Goal: Task Accomplishment & Management: Use online tool/utility

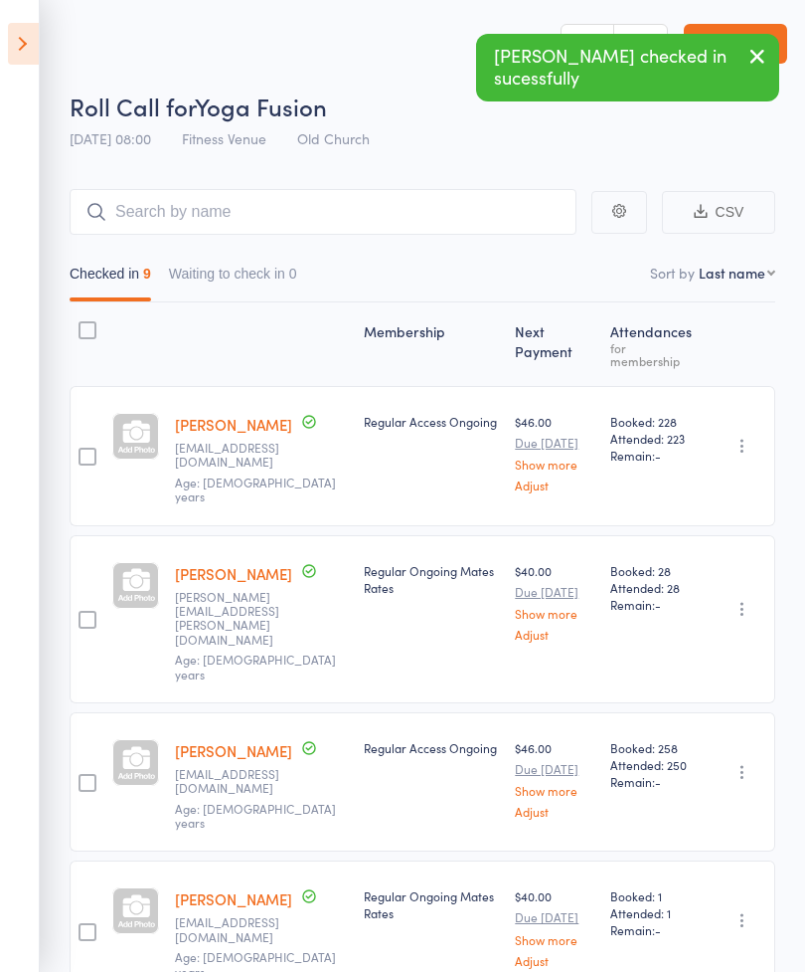
click at [18, 49] on icon at bounding box center [23, 44] width 31 height 42
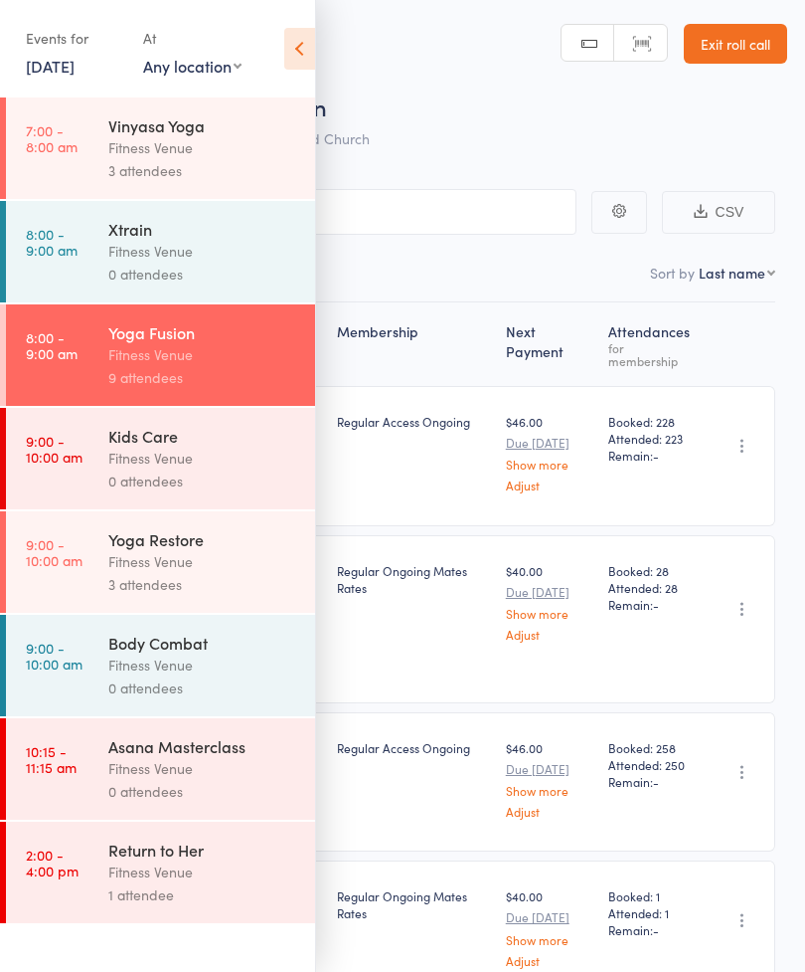
click at [210, 568] on div "Fitness Venue" at bounding box center [203, 561] width 190 height 23
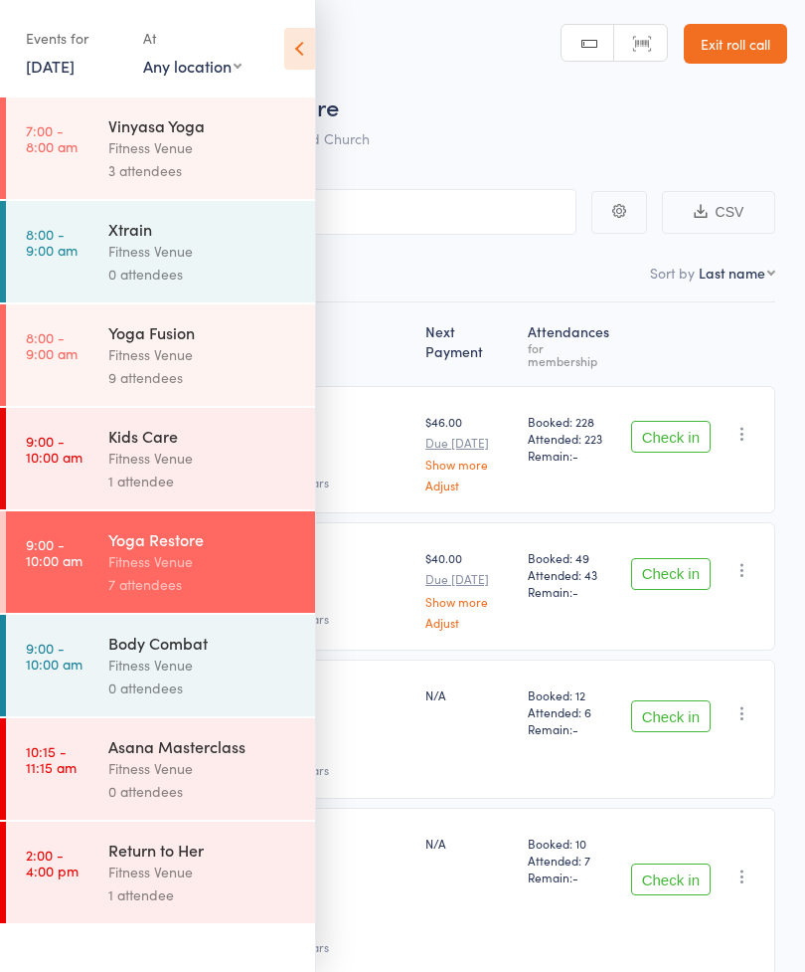
click at [296, 60] on icon at bounding box center [299, 49] width 31 height 42
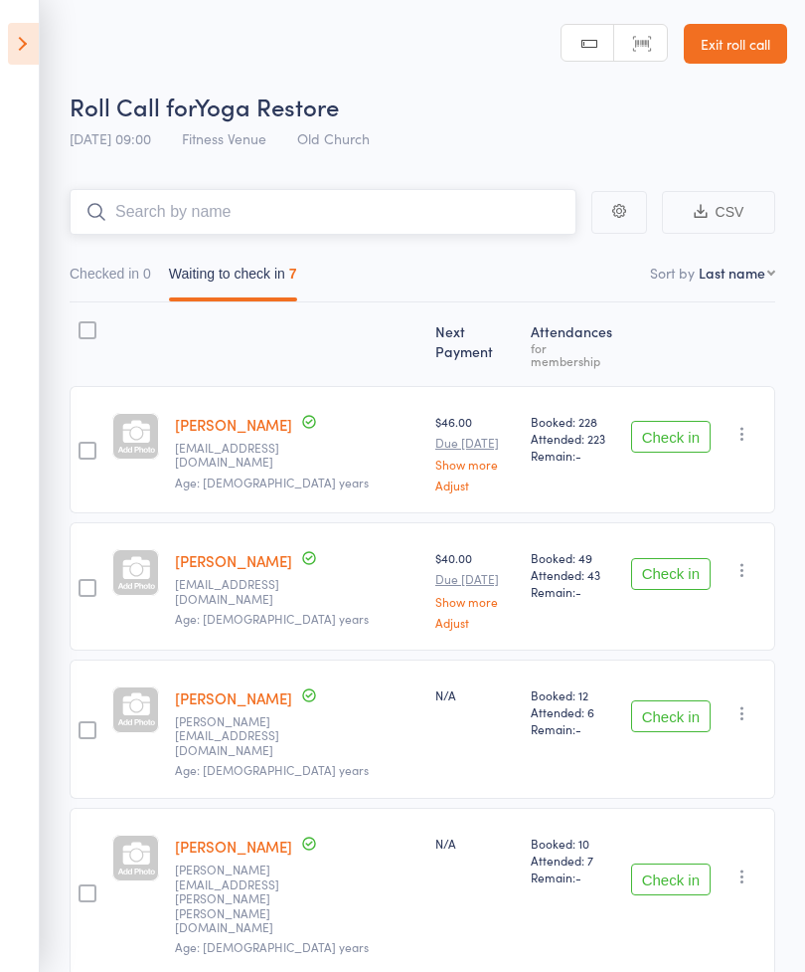
click at [140, 202] on input "search" at bounding box center [323, 212] width 507 height 46
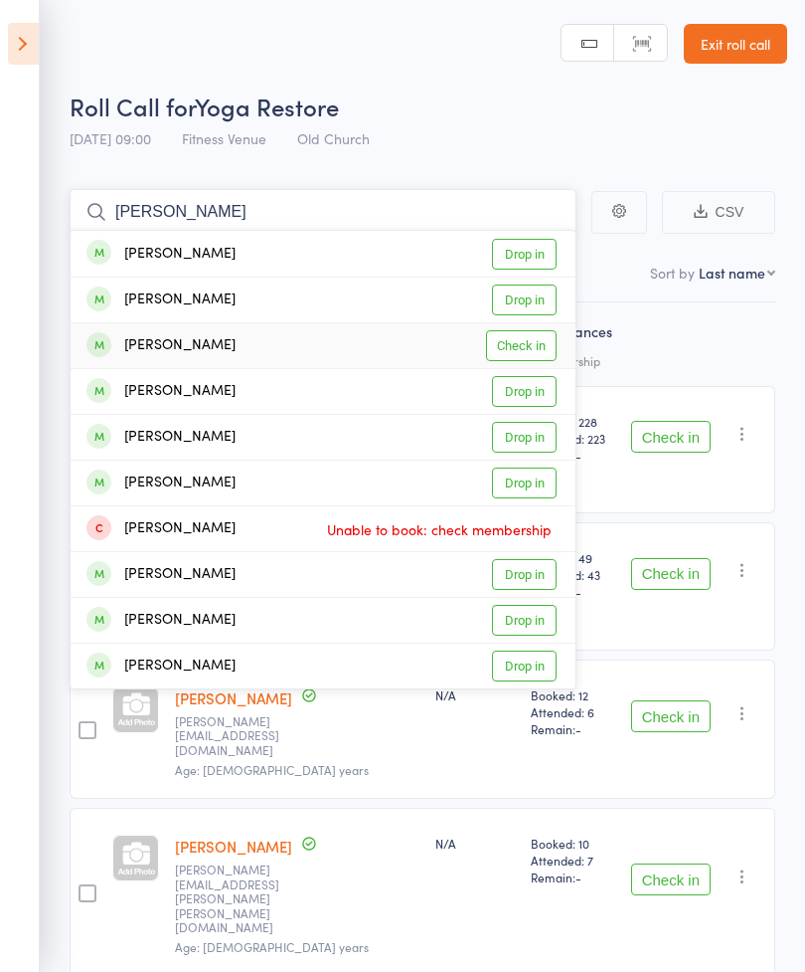
type input "[PERSON_NAME]"
click at [533, 345] on link "Check in" at bounding box center [521, 345] width 71 height 31
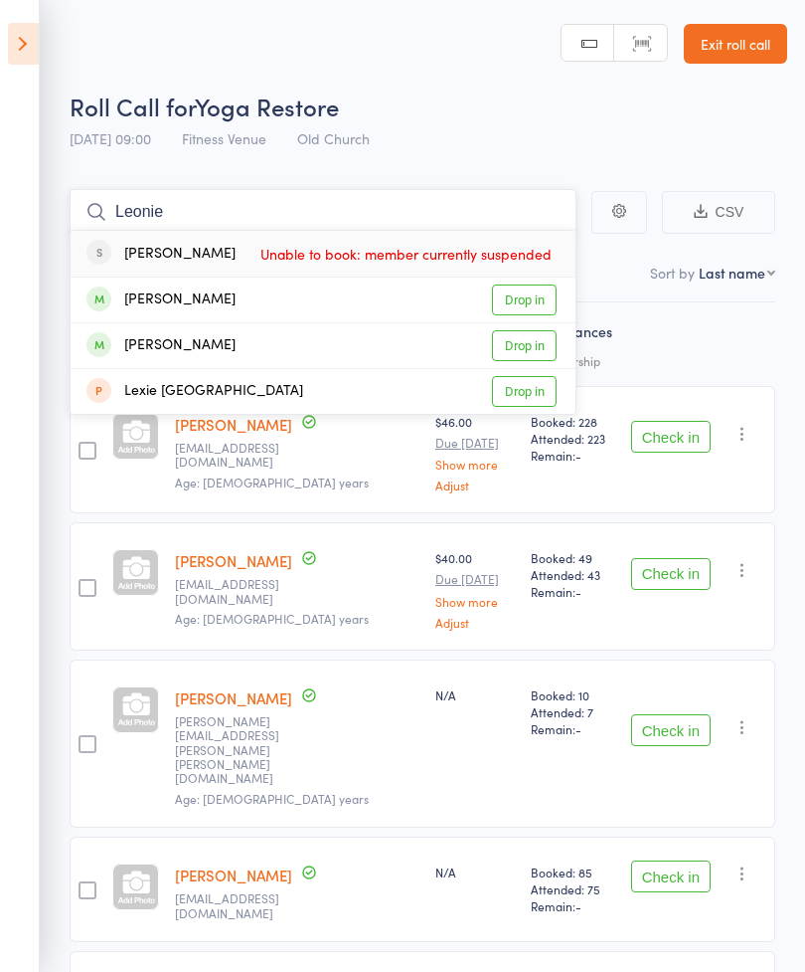
type input "Leonie"
click at [528, 298] on link "Drop in" at bounding box center [524, 299] width 65 height 31
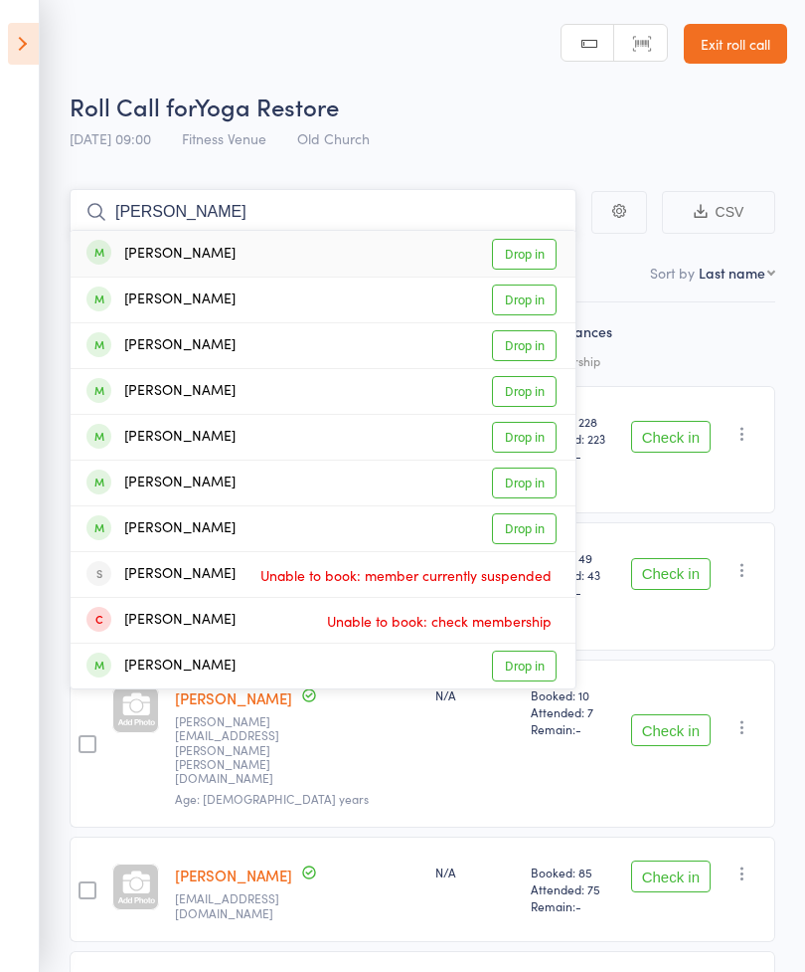
type input "[PERSON_NAME]"
click at [527, 298] on link "Drop in" at bounding box center [524, 299] width 65 height 31
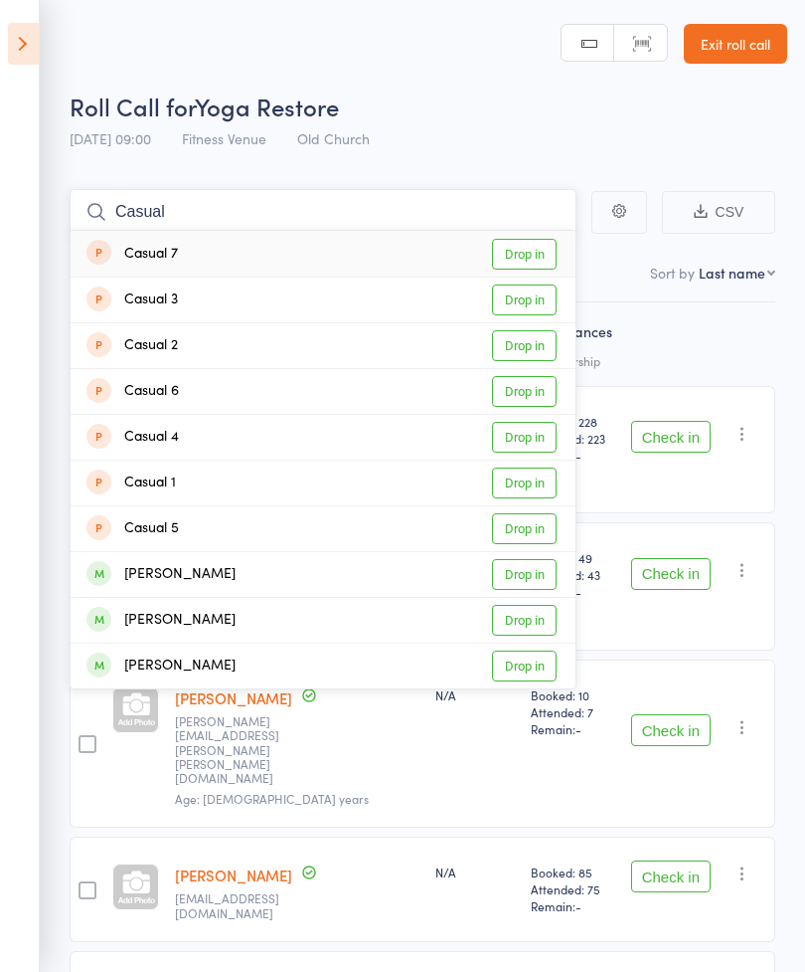
type input "Casual"
click at [525, 253] on link "Drop in" at bounding box center [524, 254] width 65 height 31
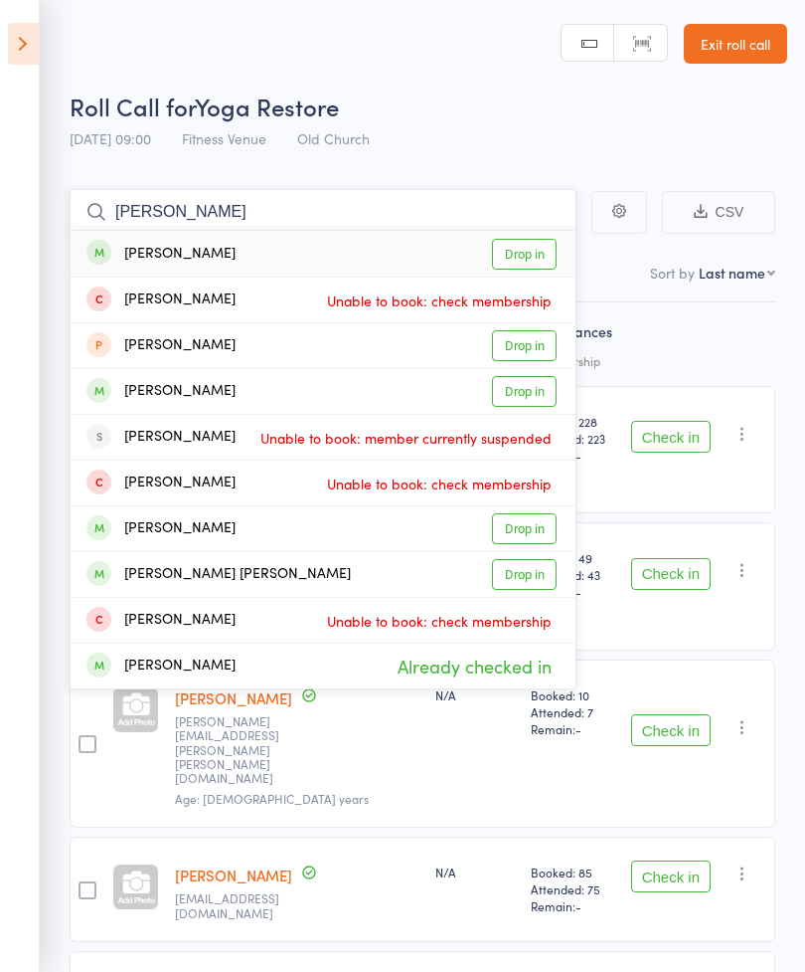
type input "[PERSON_NAME]"
click at [521, 248] on link "Drop in" at bounding box center [524, 254] width 65 height 31
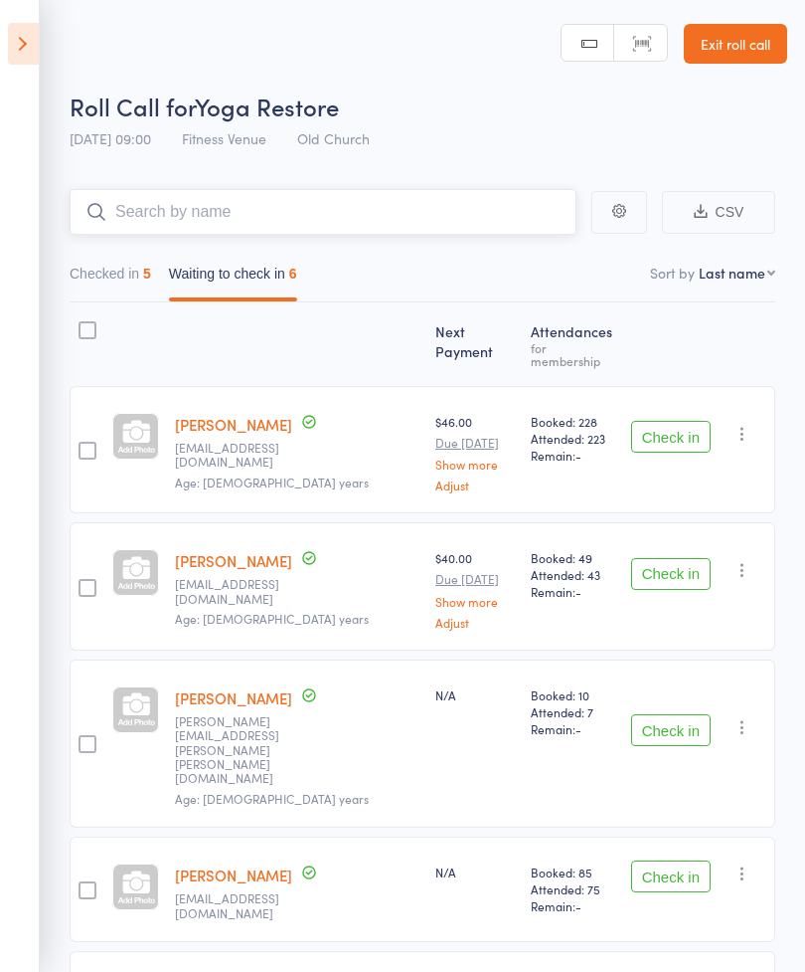
click at [149, 211] on input "search" at bounding box center [323, 212] width 507 height 46
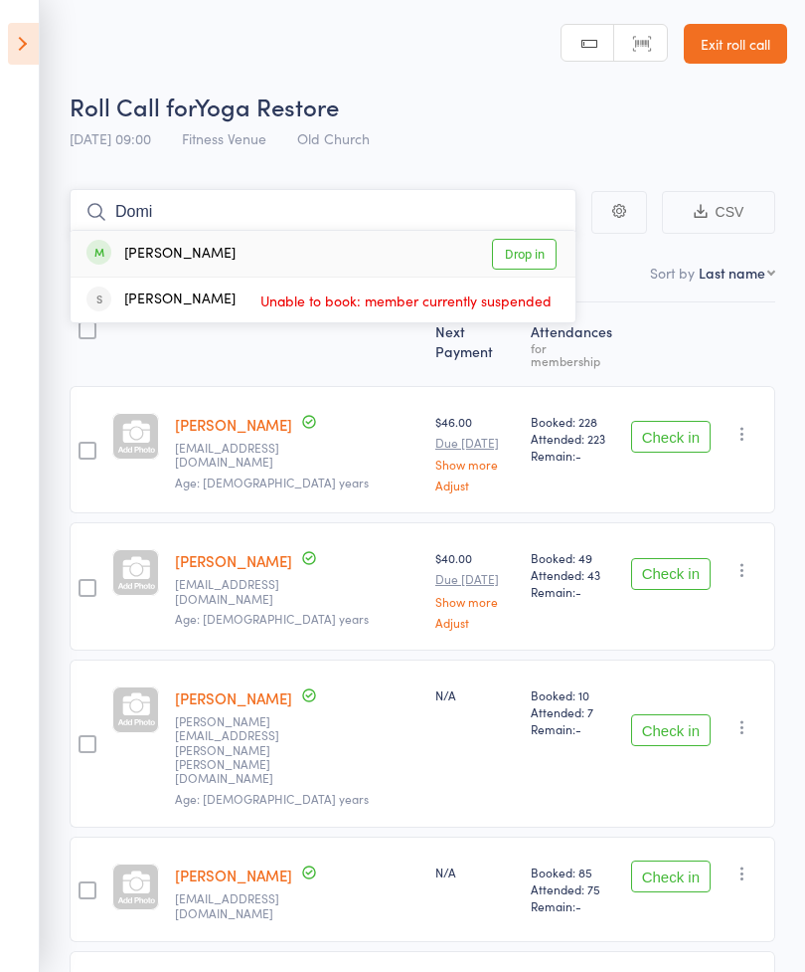
type input "Domi"
click at [522, 246] on link "Drop in" at bounding box center [524, 254] width 65 height 31
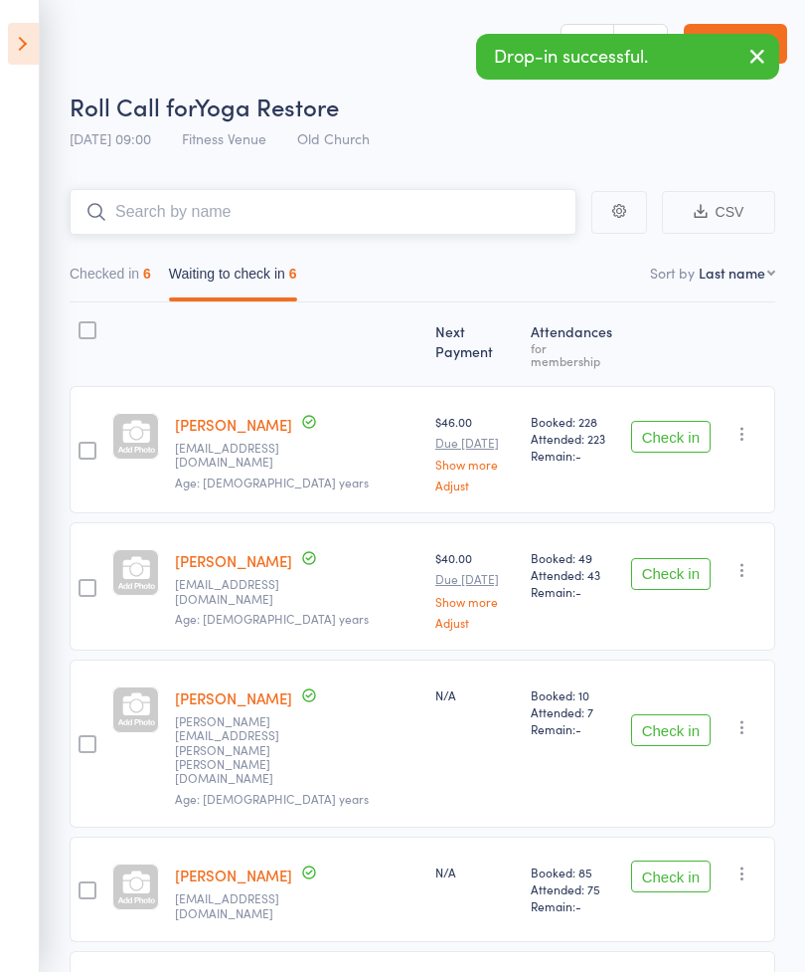
click at [164, 218] on input "search" at bounding box center [323, 212] width 507 height 46
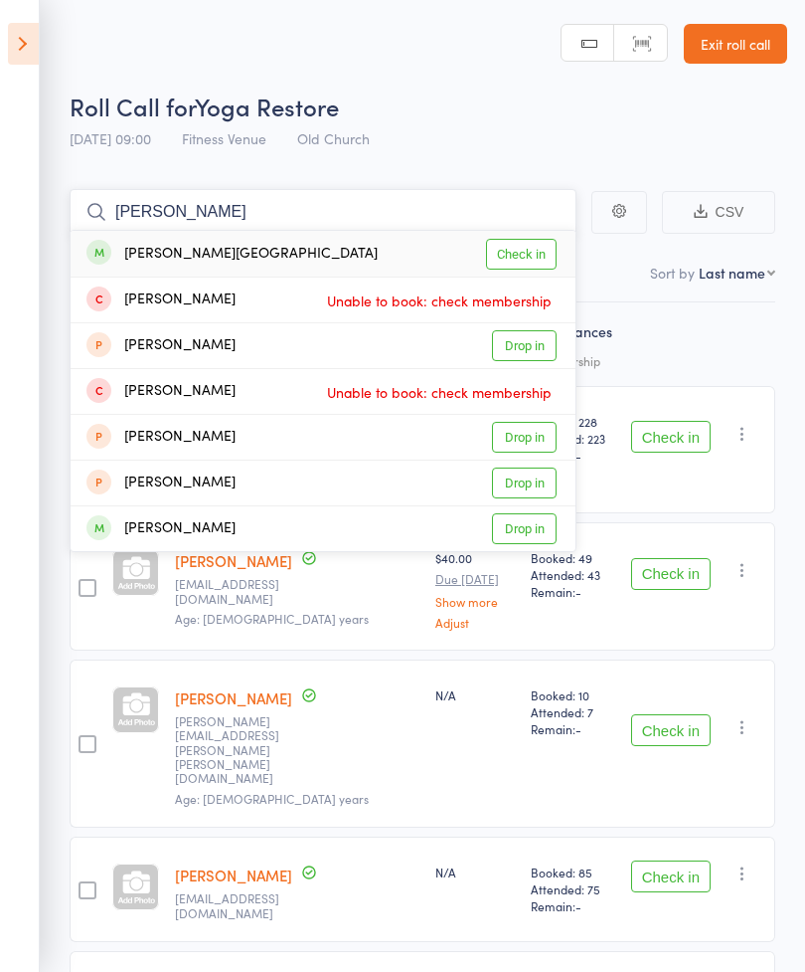
type input "[PERSON_NAME]"
click at [516, 258] on link "Check in" at bounding box center [521, 254] width 71 height 31
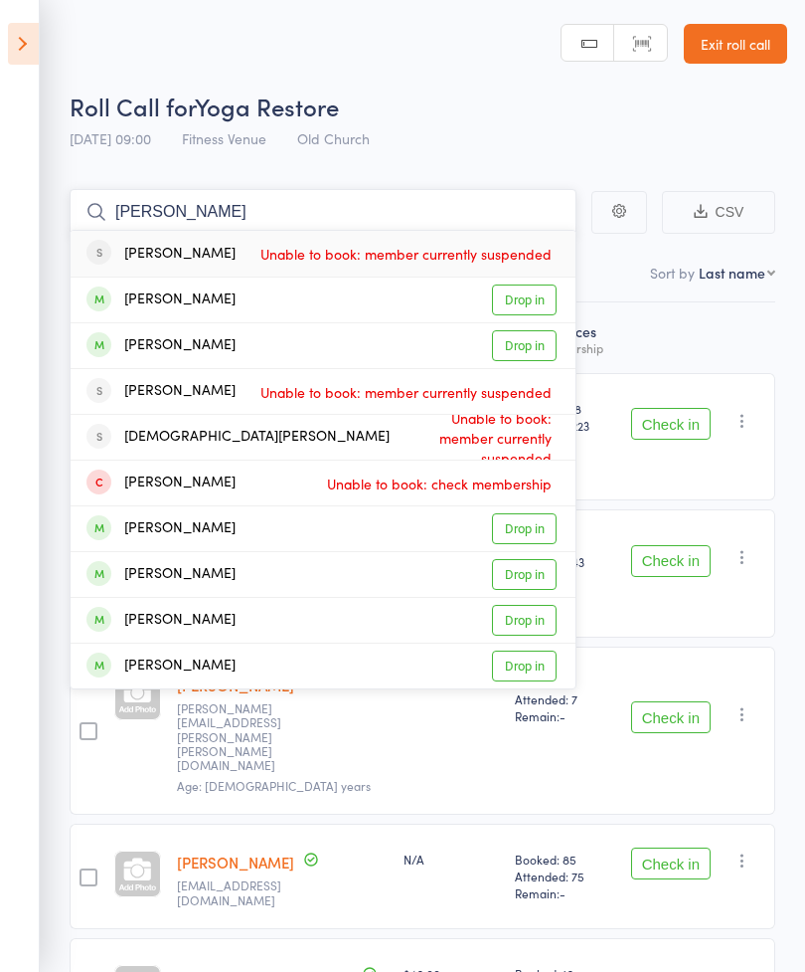
type input "[PERSON_NAME]"
click at [527, 297] on link "Drop in" at bounding box center [524, 299] width 65 height 31
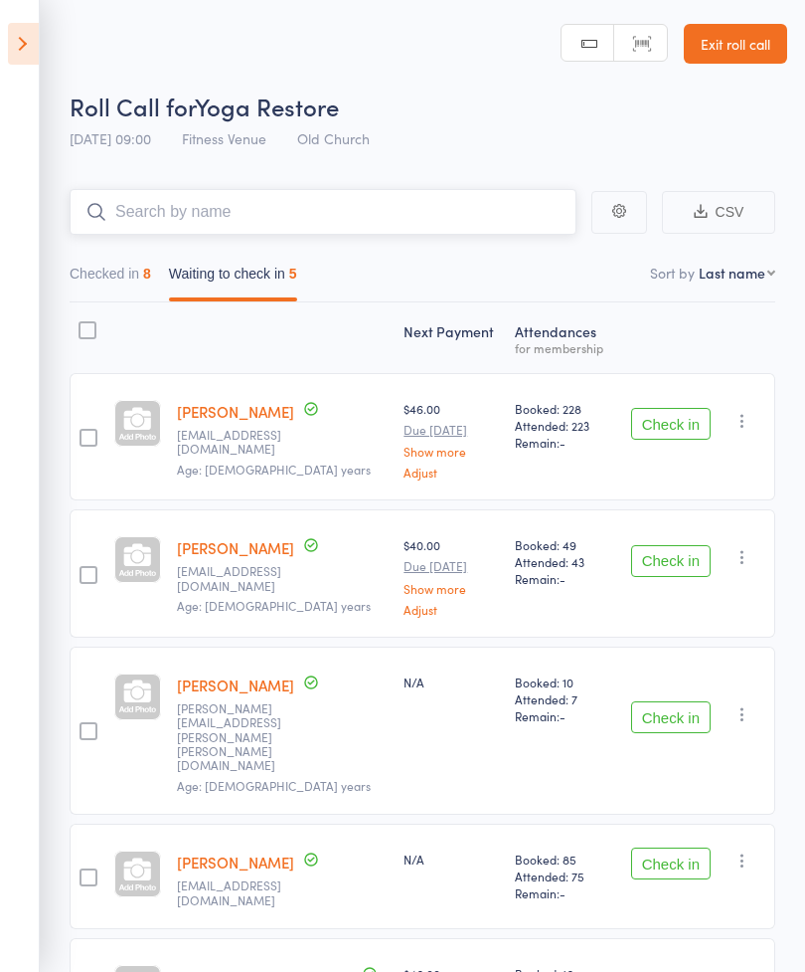
click at [139, 215] on input "search" at bounding box center [323, 212] width 507 height 46
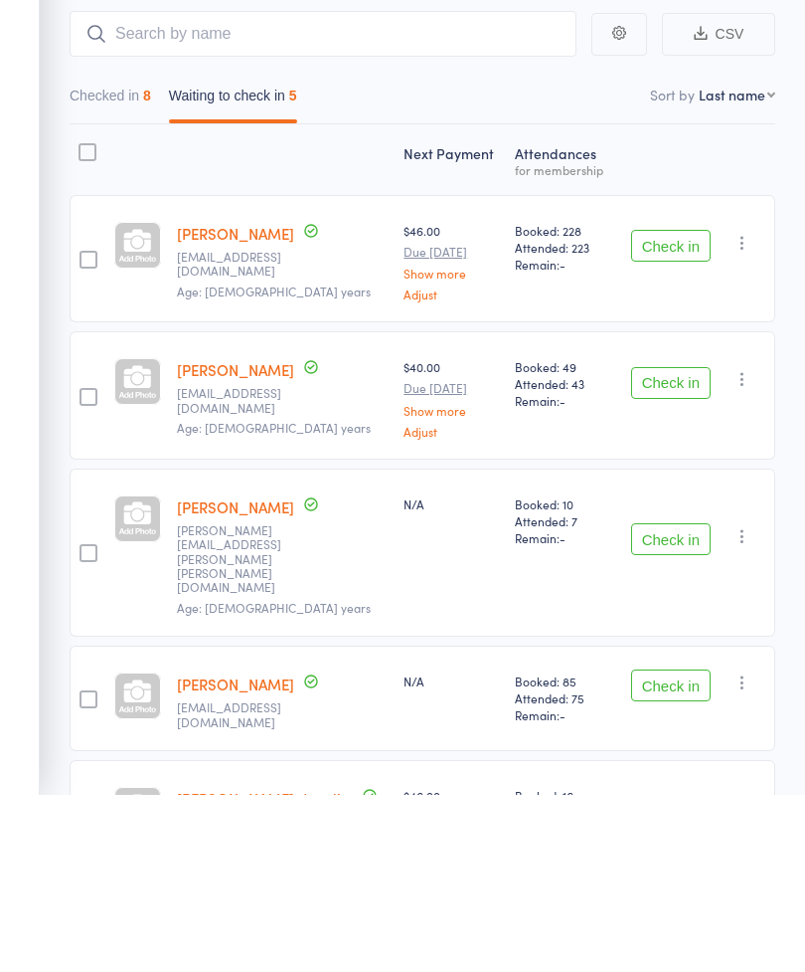
click at [677, 847] on button "Check in" at bounding box center [671, 863] width 80 height 32
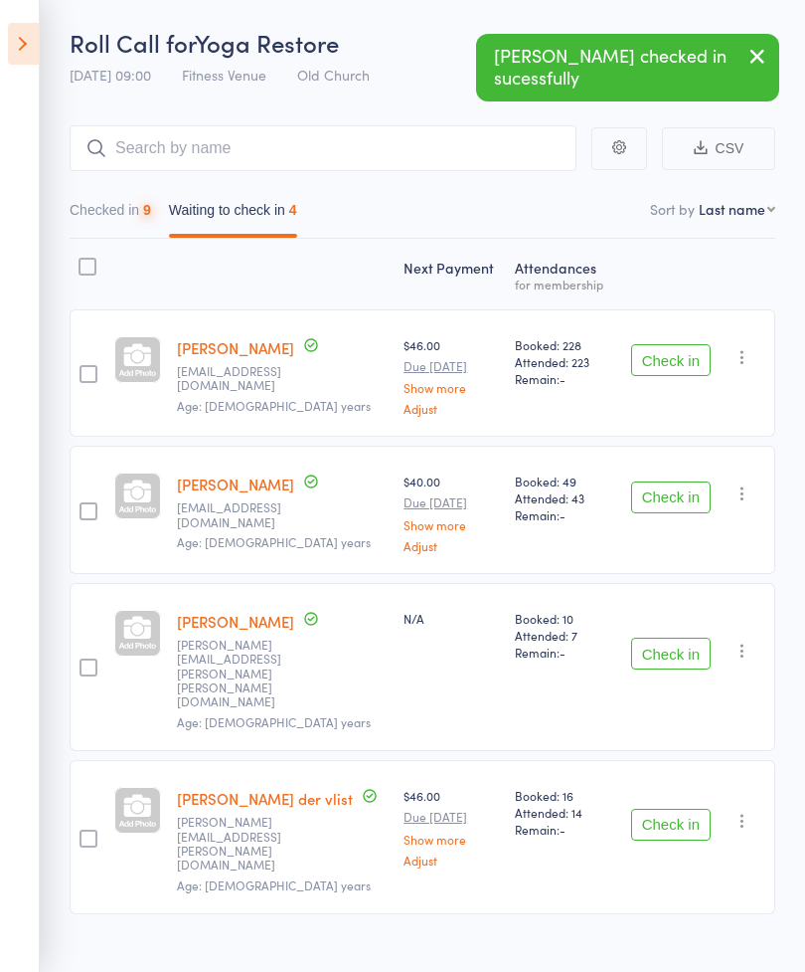
scroll to position [16, 0]
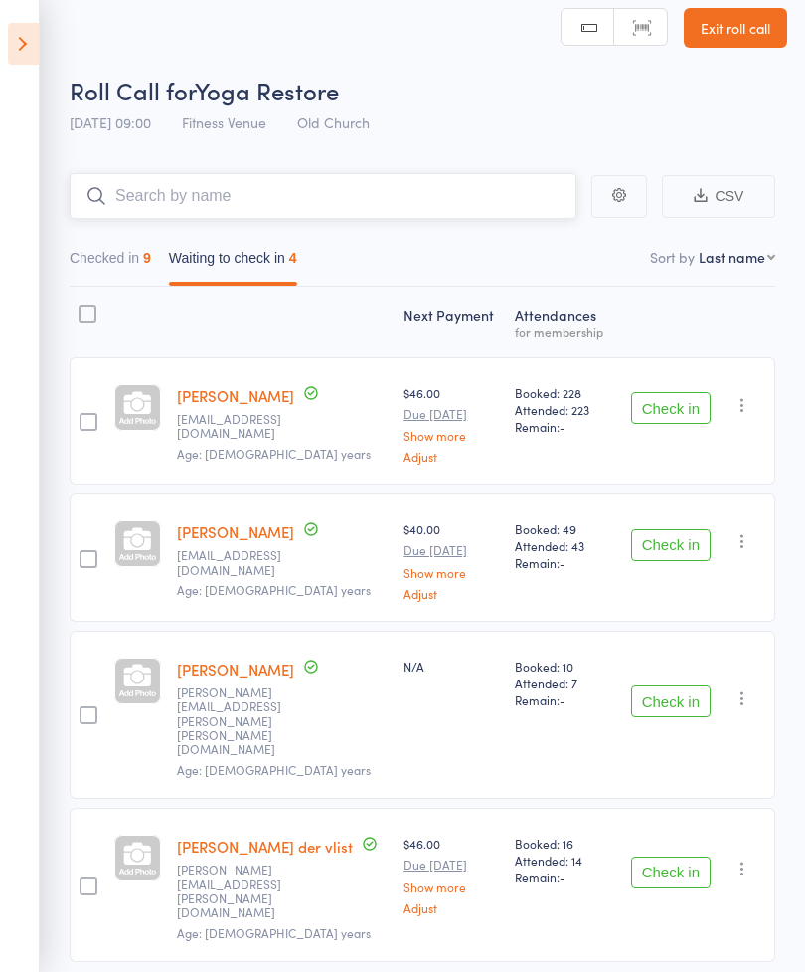
click at [149, 204] on input "search" at bounding box center [323, 196] width 507 height 46
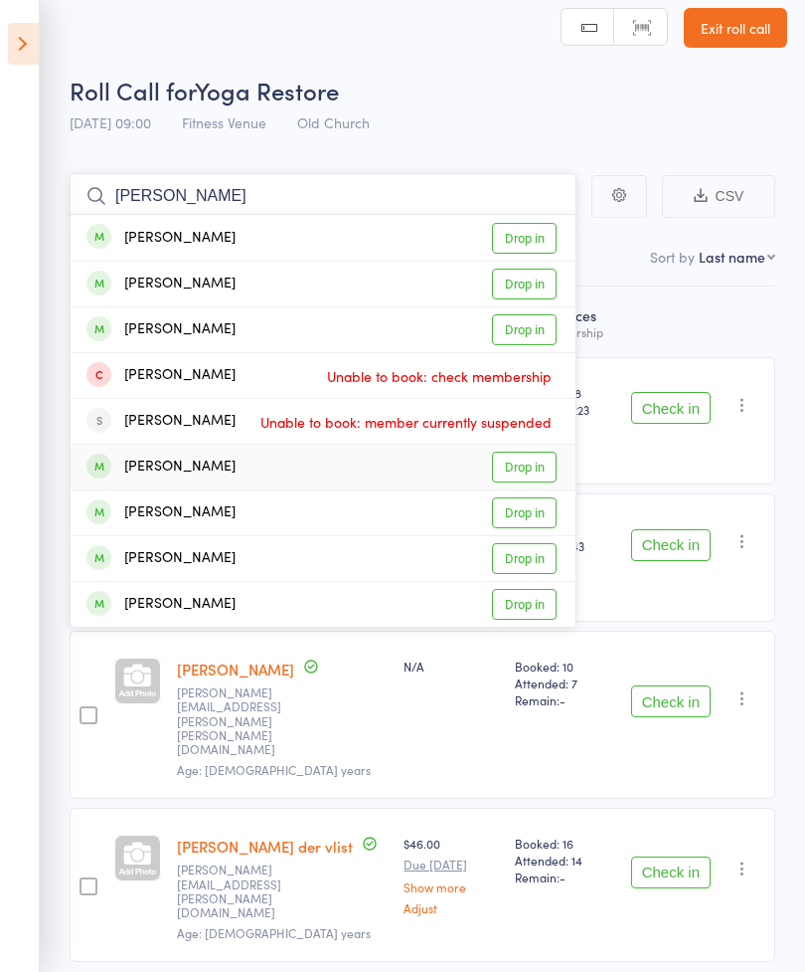
type input "[PERSON_NAME]"
click at [526, 468] on link "Drop in" at bounding box center [524, 466] width 65 height 31
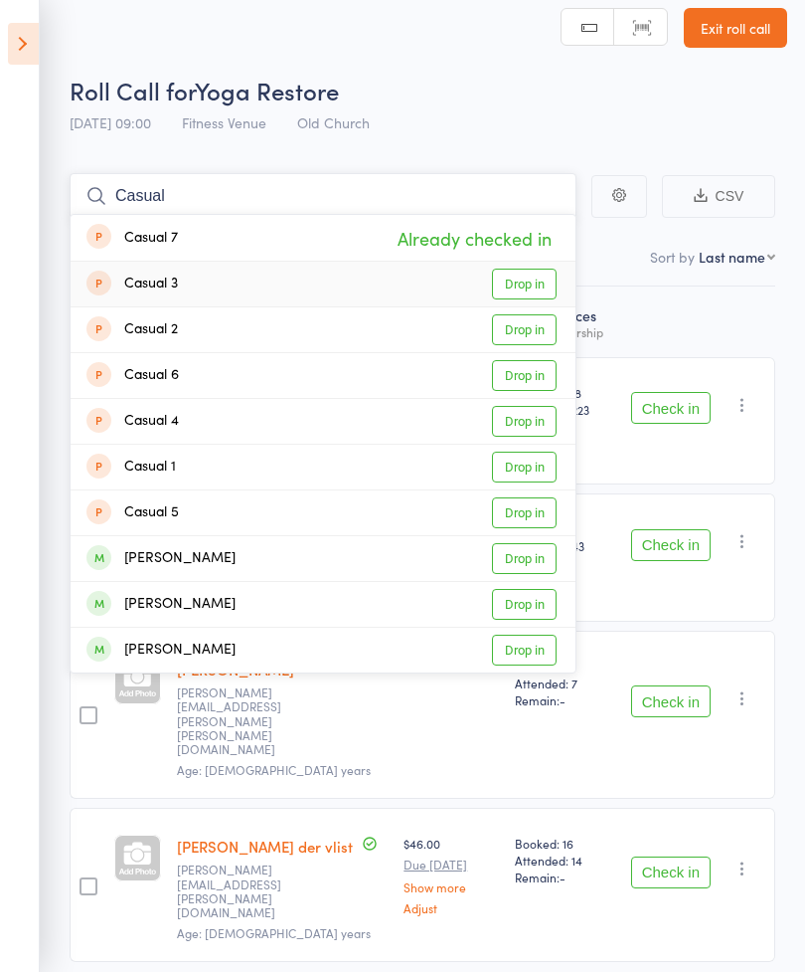
type input "Casual"
click at [541, 293] on link "Drop in" at bounding box center [524, 283] width 65 height 31
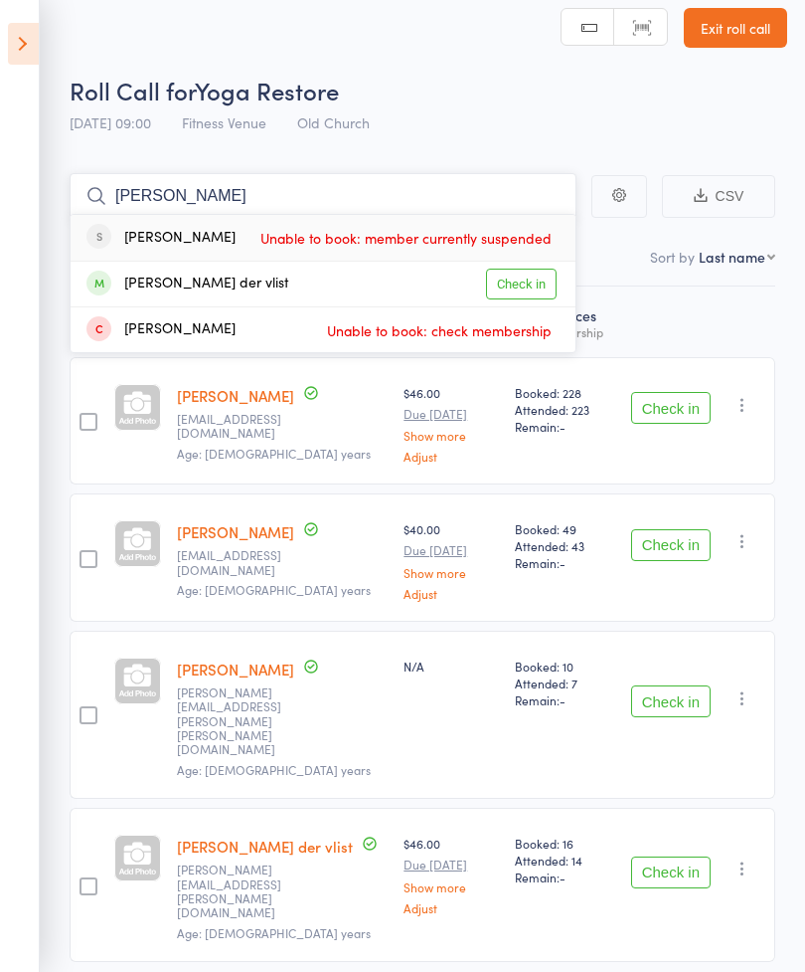
type input "[PERSON_NAME]"
click at [527, 291] on link "Check in" at bounding box center [521, 283] width 71 height 31
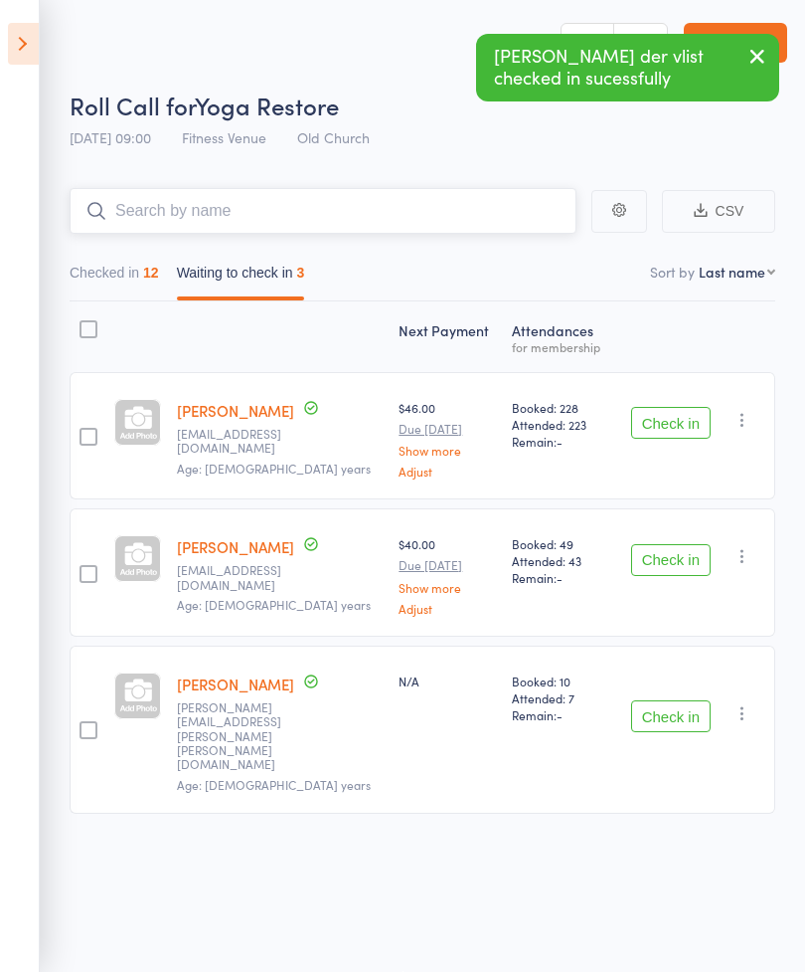
scroll to position [14, 0]
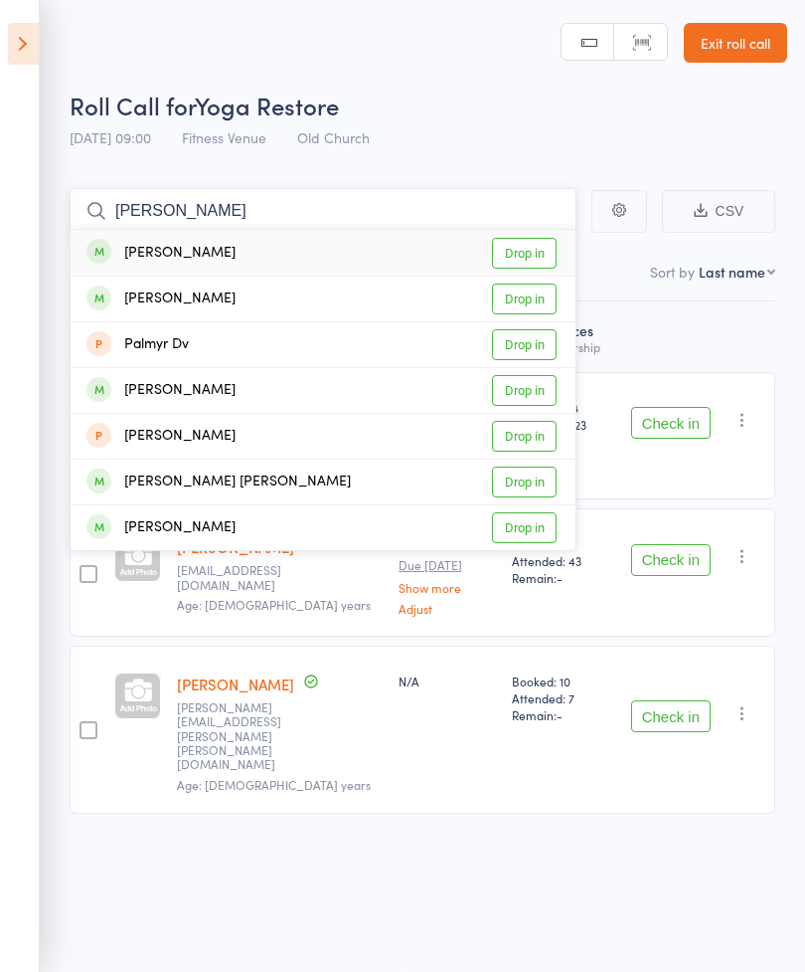
type input "[PERSON_NAME]"
click at [536, 283] on link "Drop in" at bounding box center [524, 298] width 65 height 31
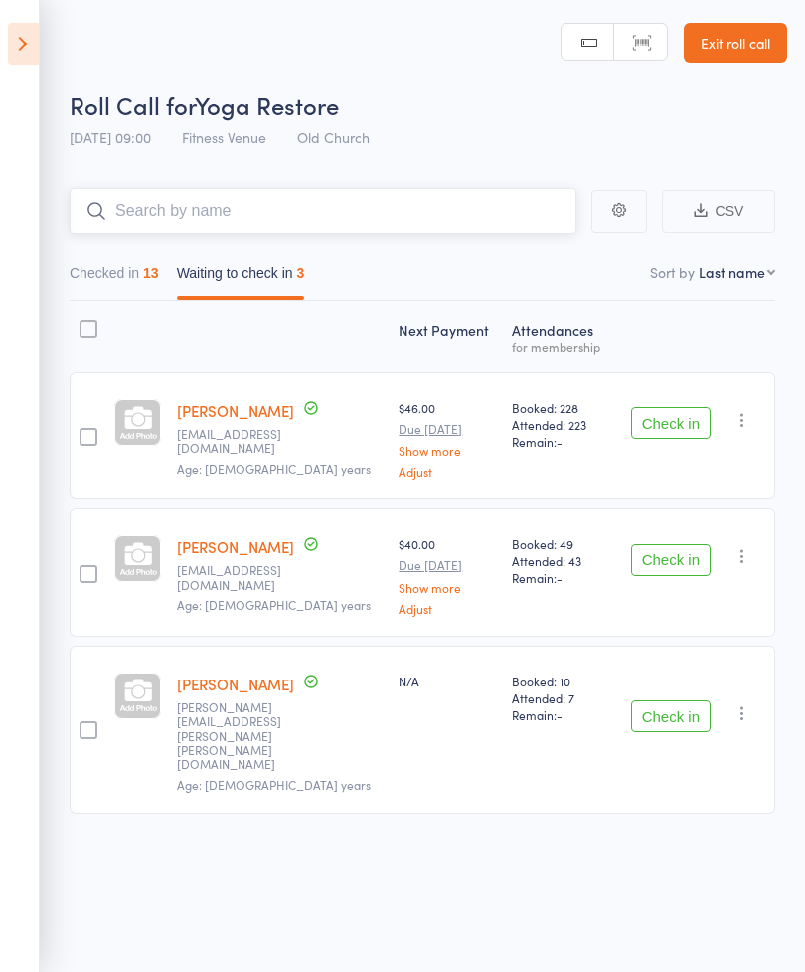
click at [155, 192] on input "search" at bounding box center [323, 211] width 507 height 46
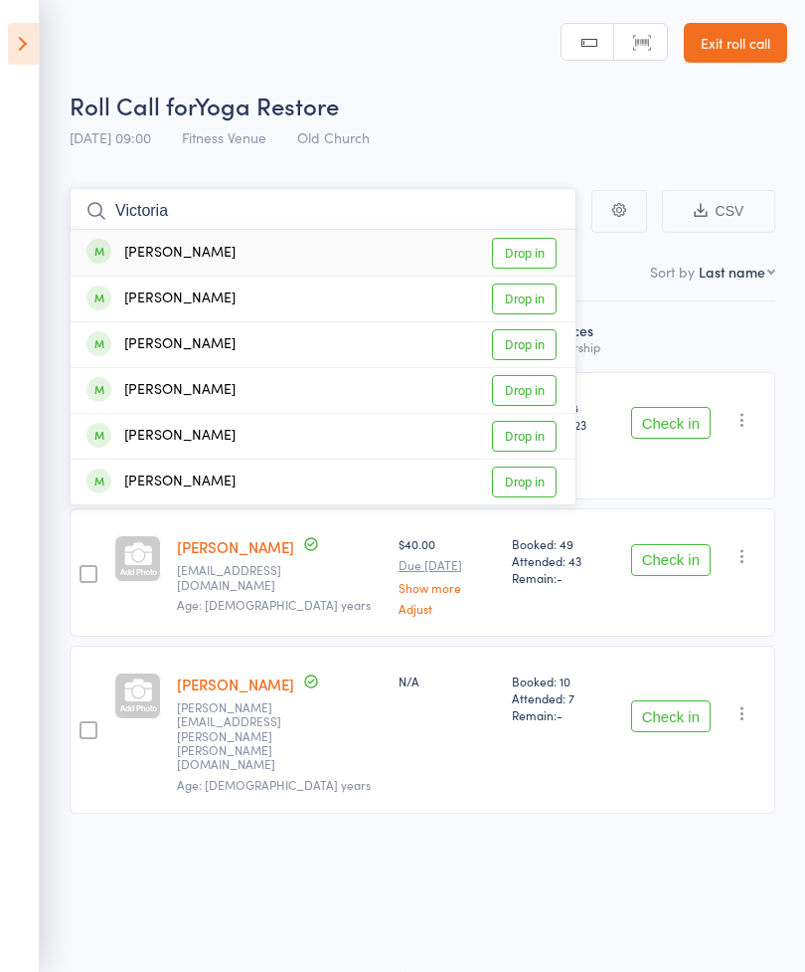
type input "Victoria"
click at [520, 238] on link "Drop in" at bounding box center [524, 253] width 65 height 31
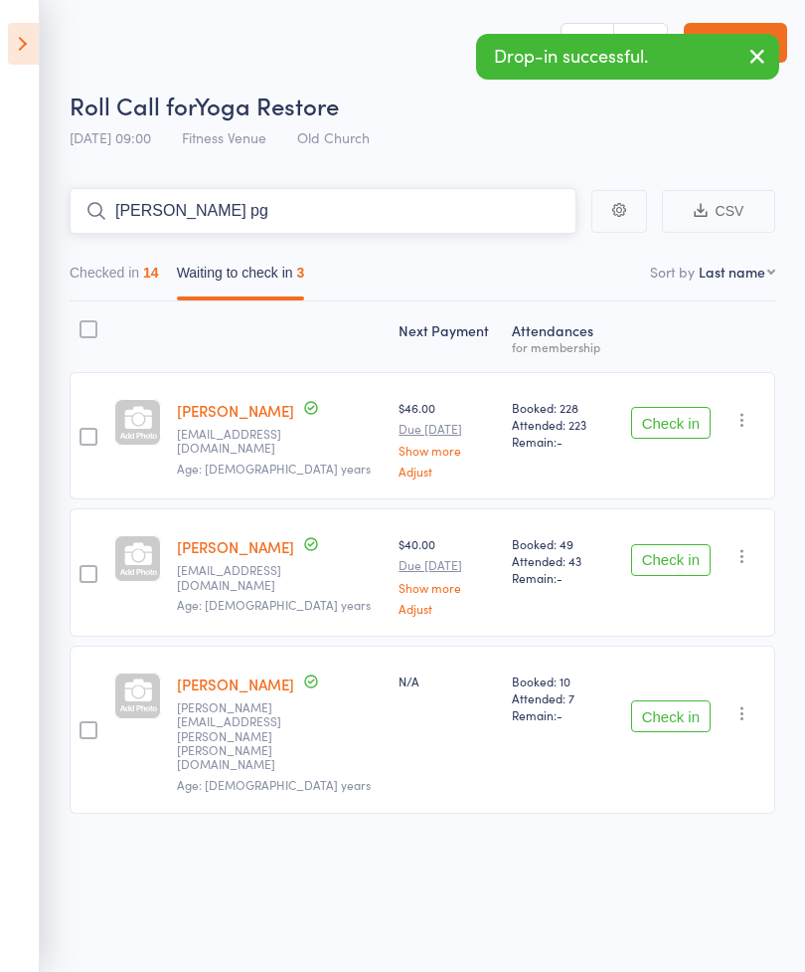
type input "[PERSON_NAME] pg"
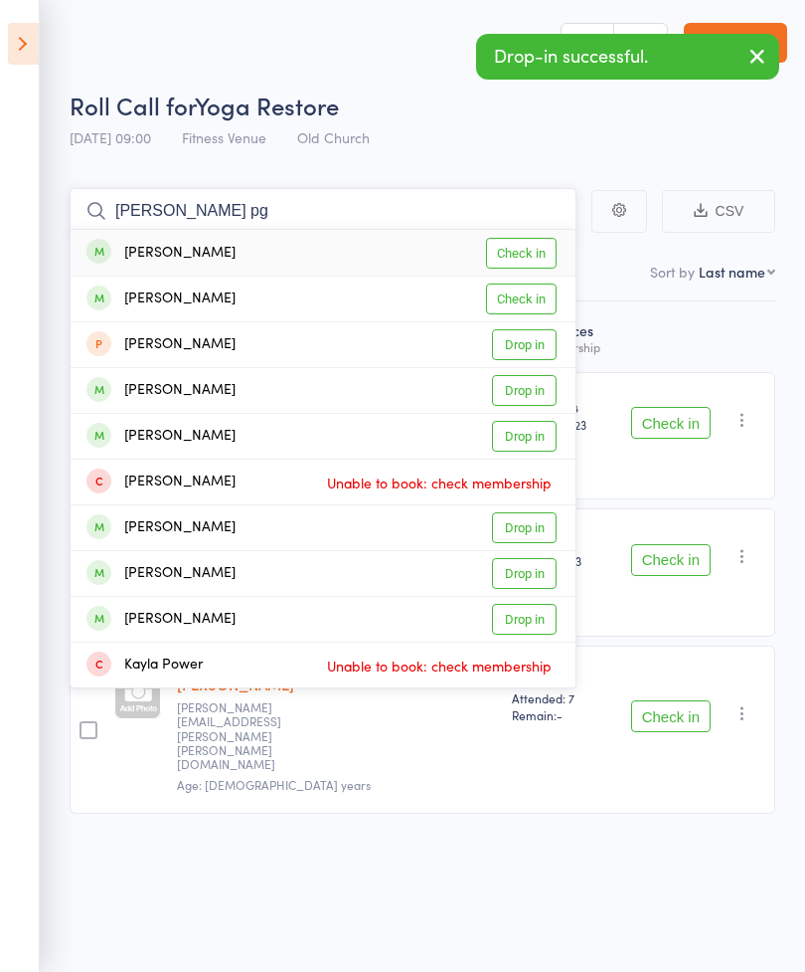
click at [230, 195] on input "[PERSON_NAME] pg" at bounding box center [323, 211] width 507 height 46
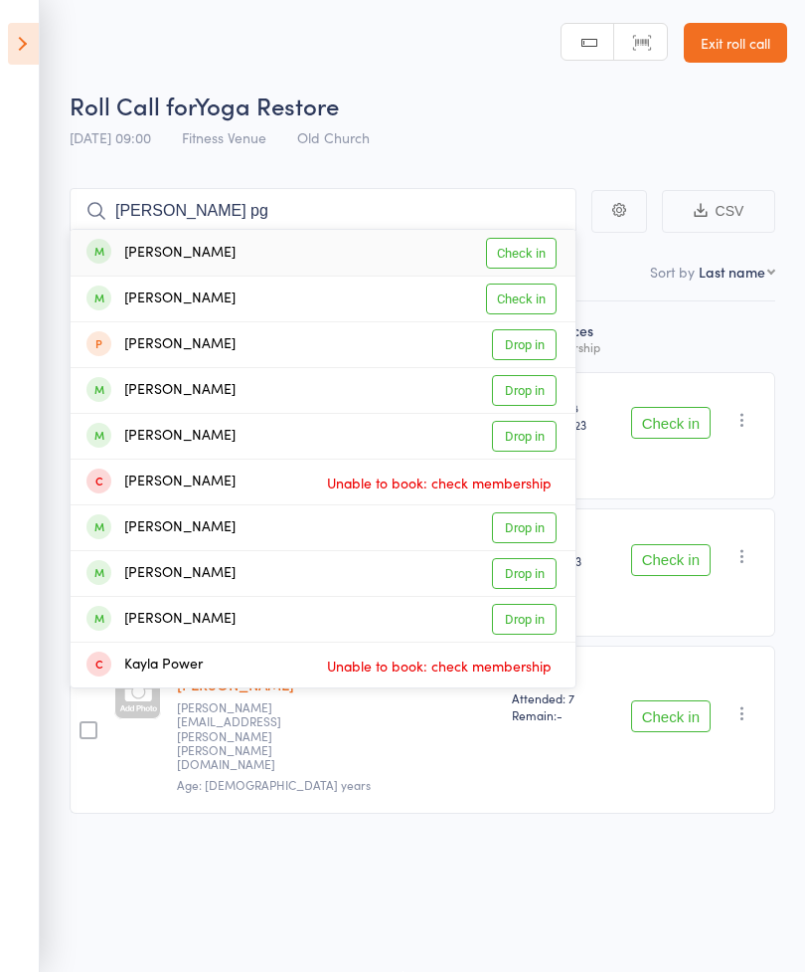
click at [533, 286] on link "Check in" at bounding box center [521, 298] width 71 height 31
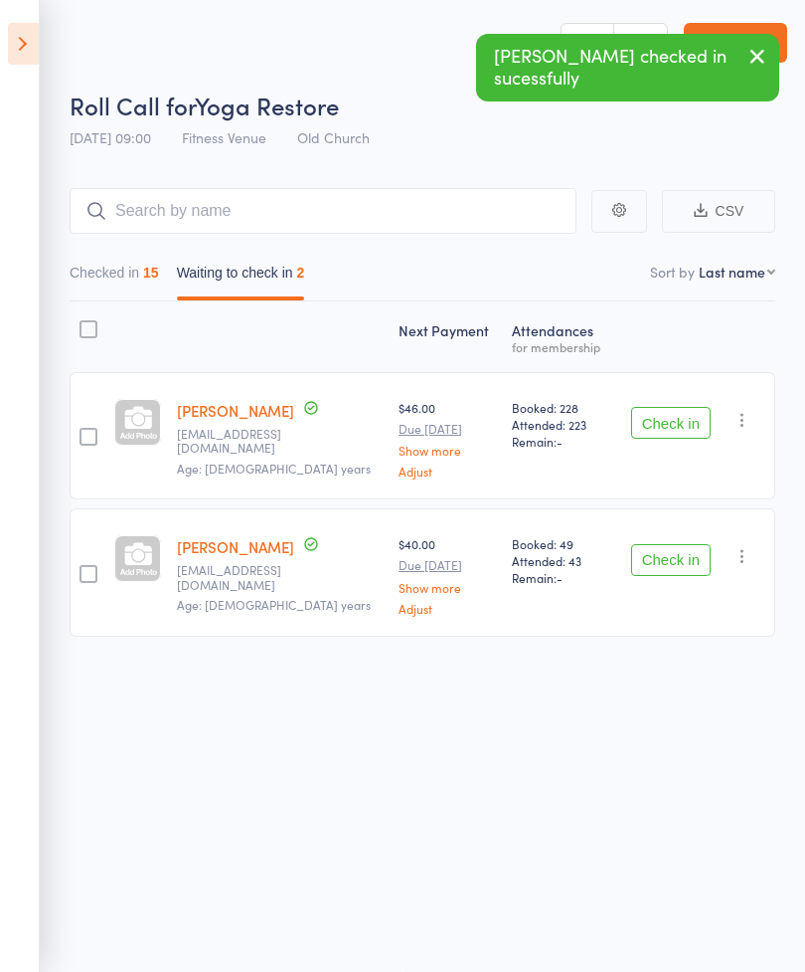
click at [668, 552] on button "Check in" at bounding box center [671, 560] width 80 height 32
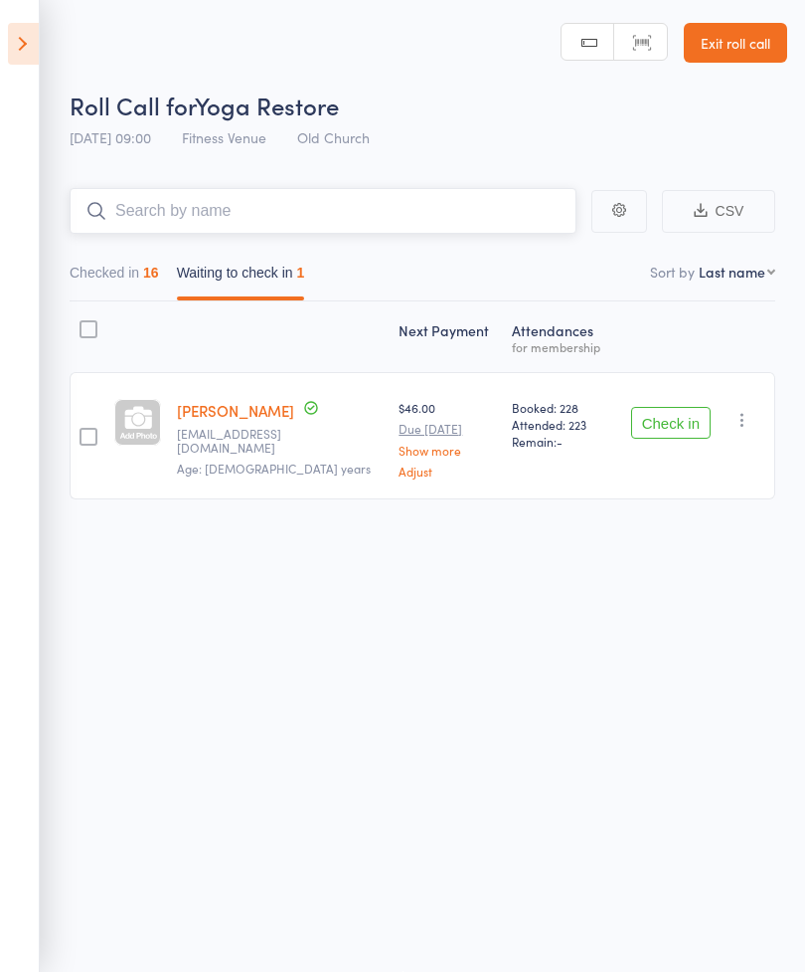
click at [159, 188] on input "search" at bounding box center [323, 211] width 507 height 46
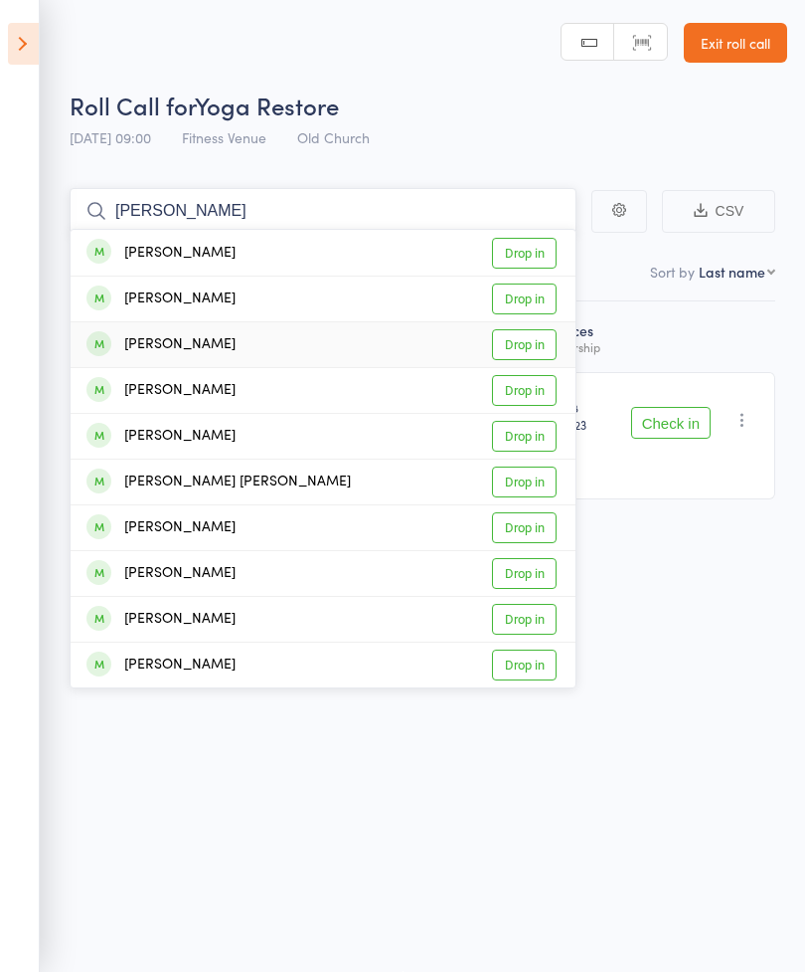
type input "[PERSON_NAME]"
click at [539, 338] on link "Drop in" at bounding box center [524, 344] width 65 height 31
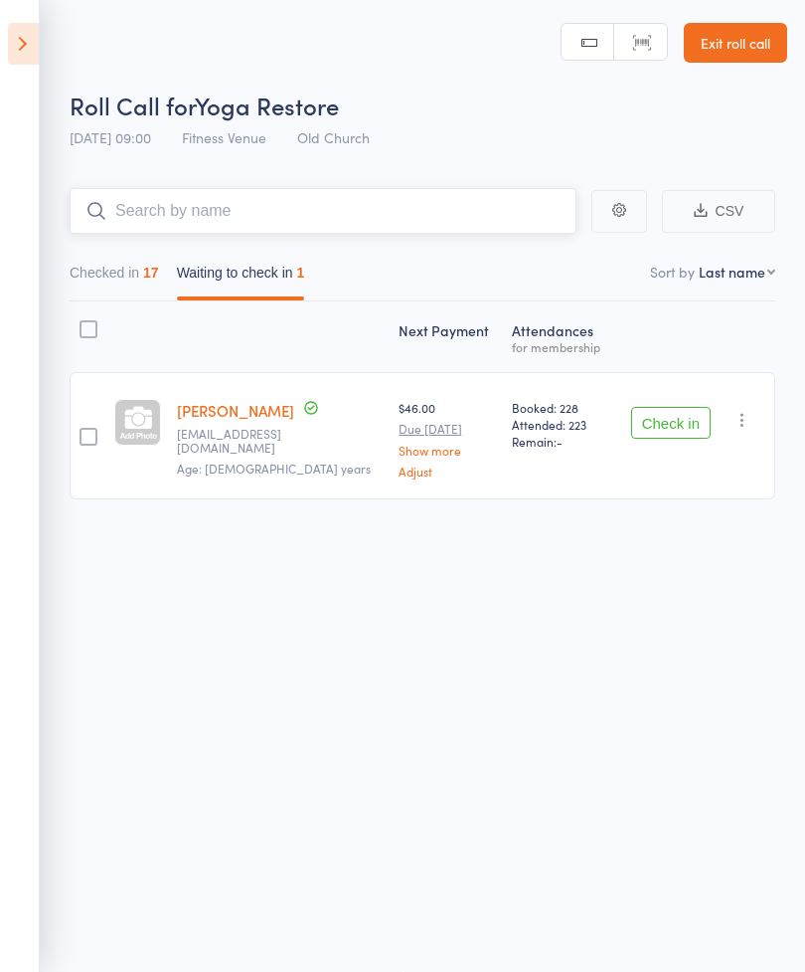
click at [171, 202] on input "search" at bounding box center [323, 211] width 507 height 46
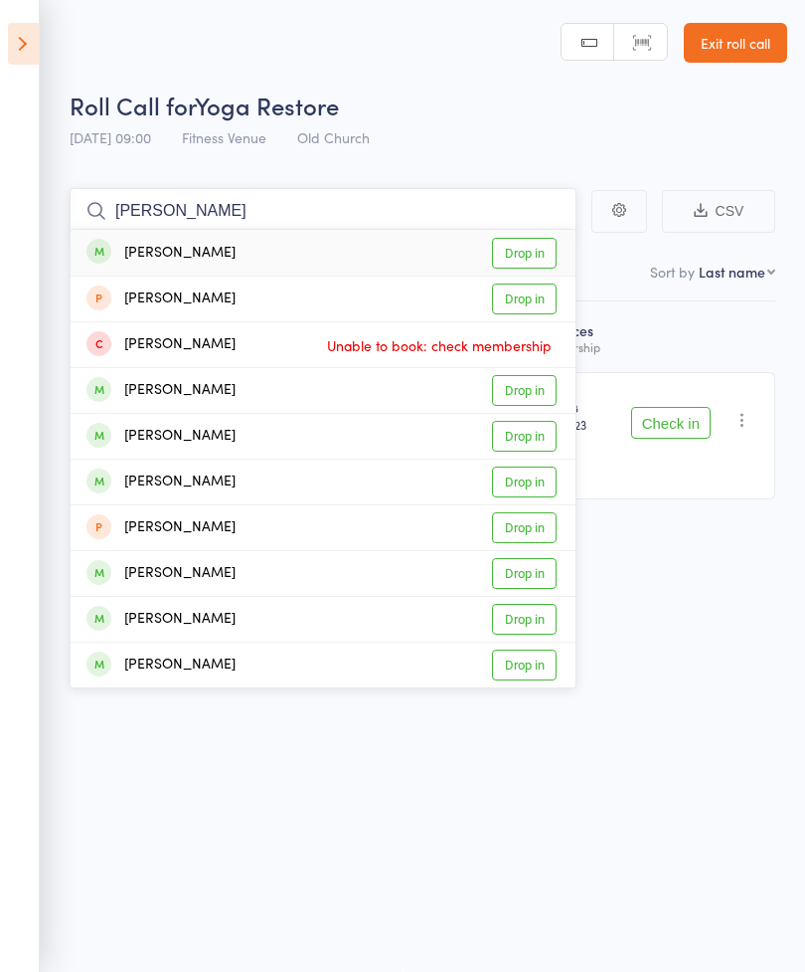
type input "[PERSON_NAME]"
click at [533, 241] on link "Drop in" at bounding box center [524, 253] width 65 height 31
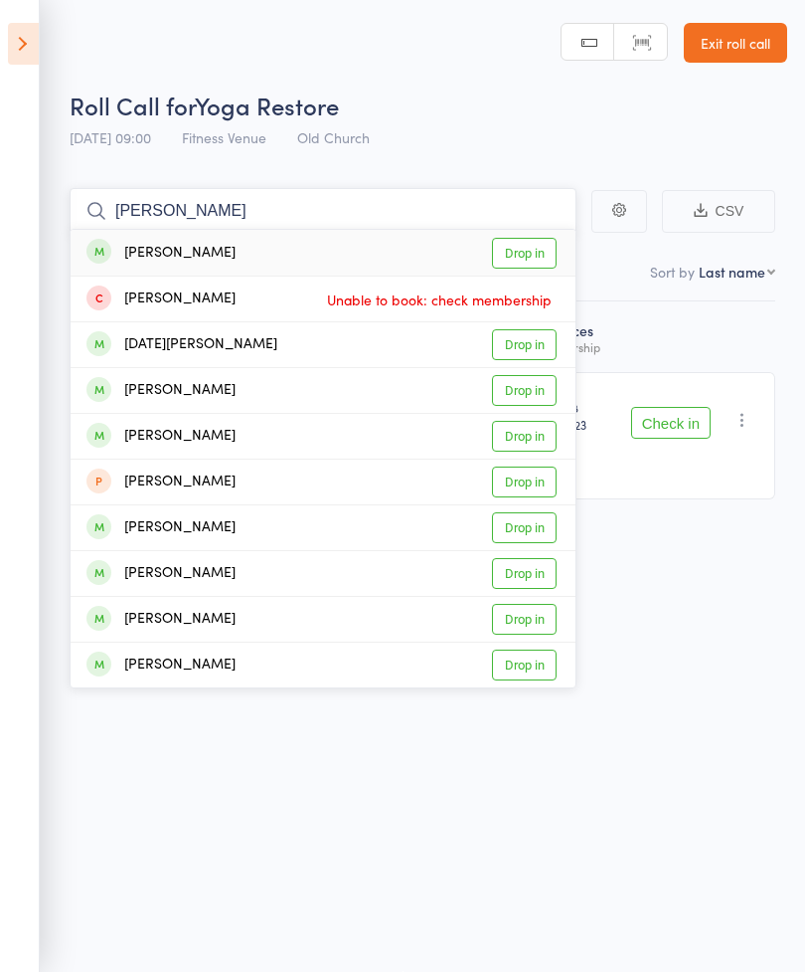
type input "[PERSON_NAME]"
click at [529, 245] on link "Drop in" at bounding box center [524, 253] width 65 height 31
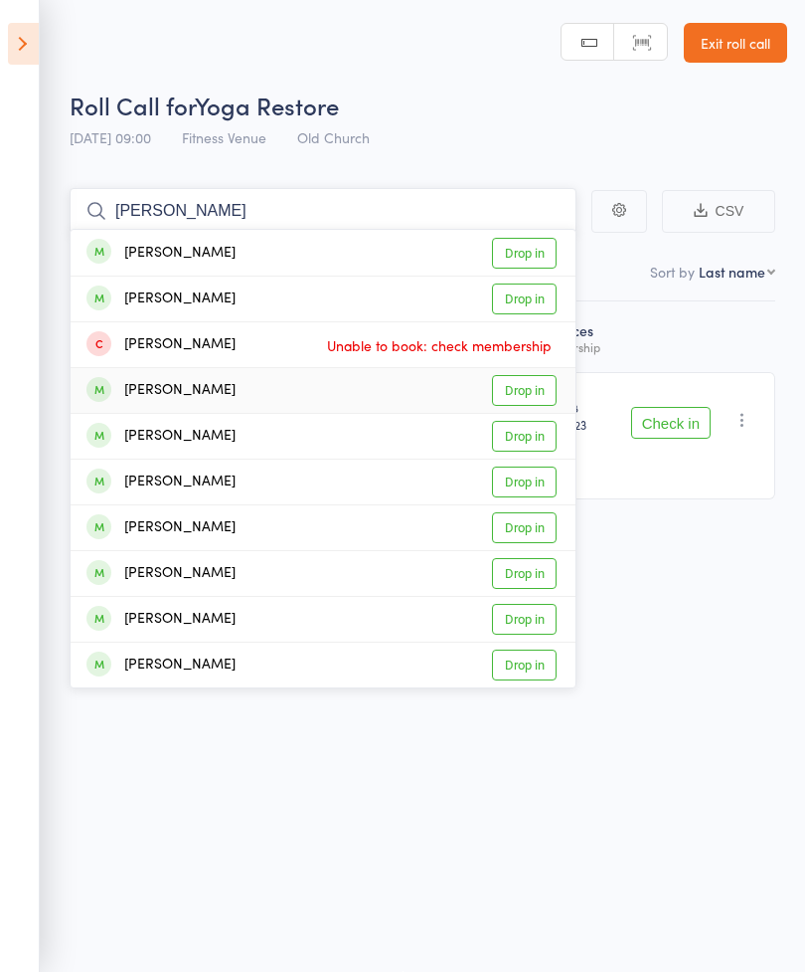
type input "[PERSON_NAME]"
click at [199, 380] on div "[PERSON_NAME]" at bounding box center [161, 390] width 149 height 23
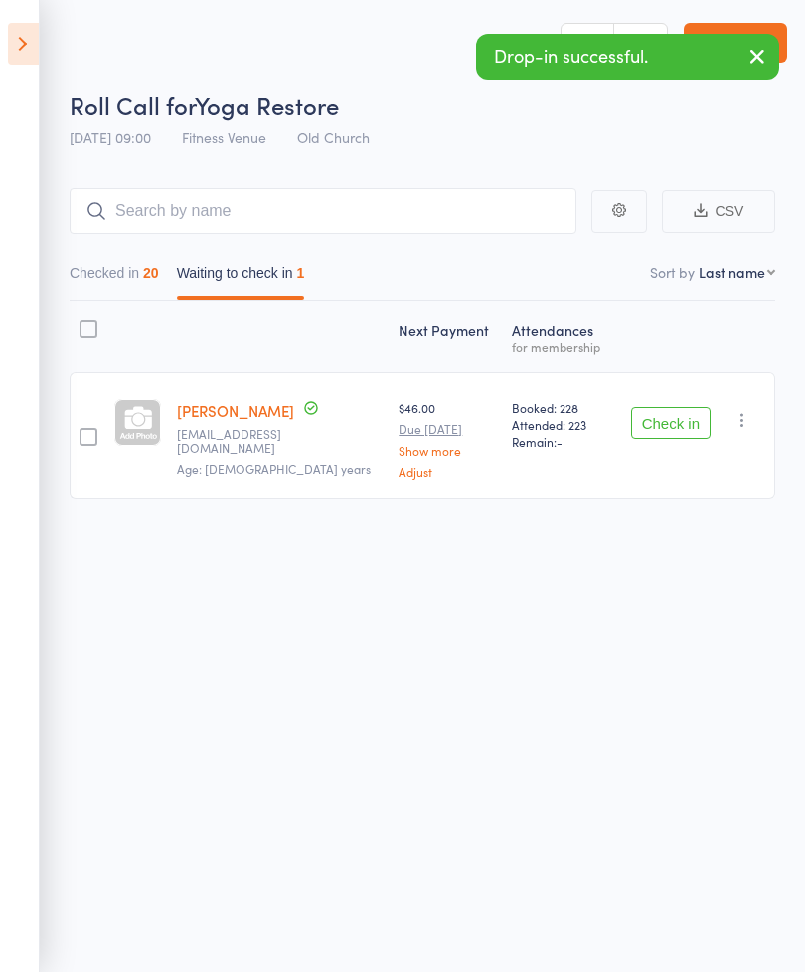
click at [676, 409] on button "Check in" at bounding box center [671, 423] width 80 height 32
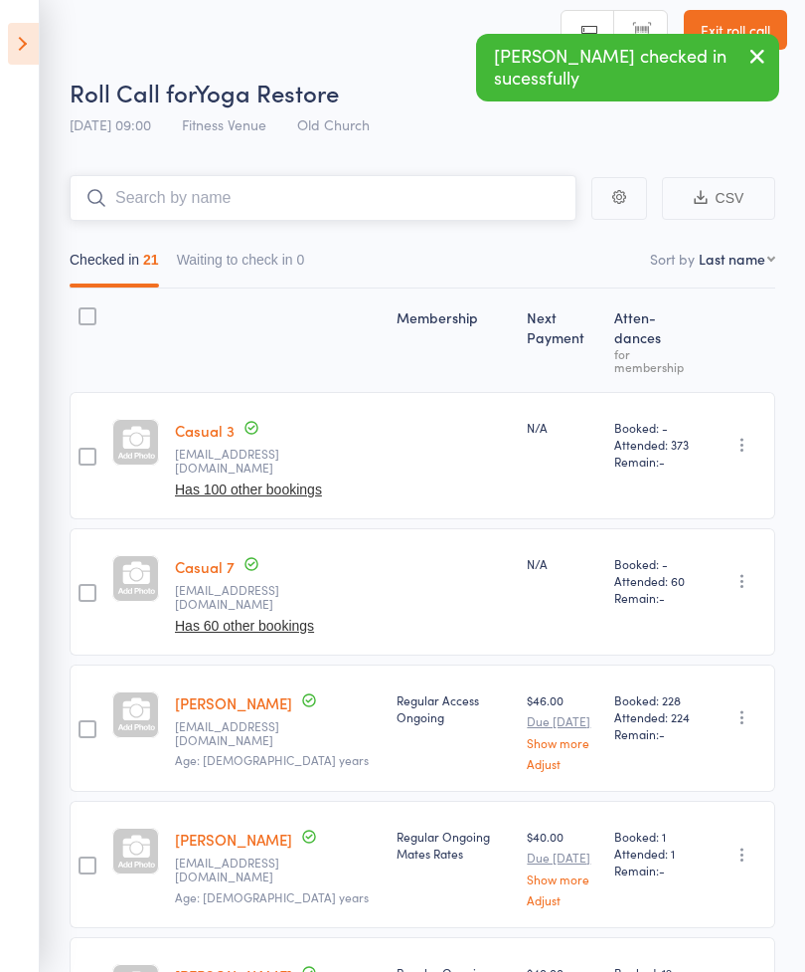
click at [131, 216] on input "search" at bounding box center [323, 198] width 507 height 46
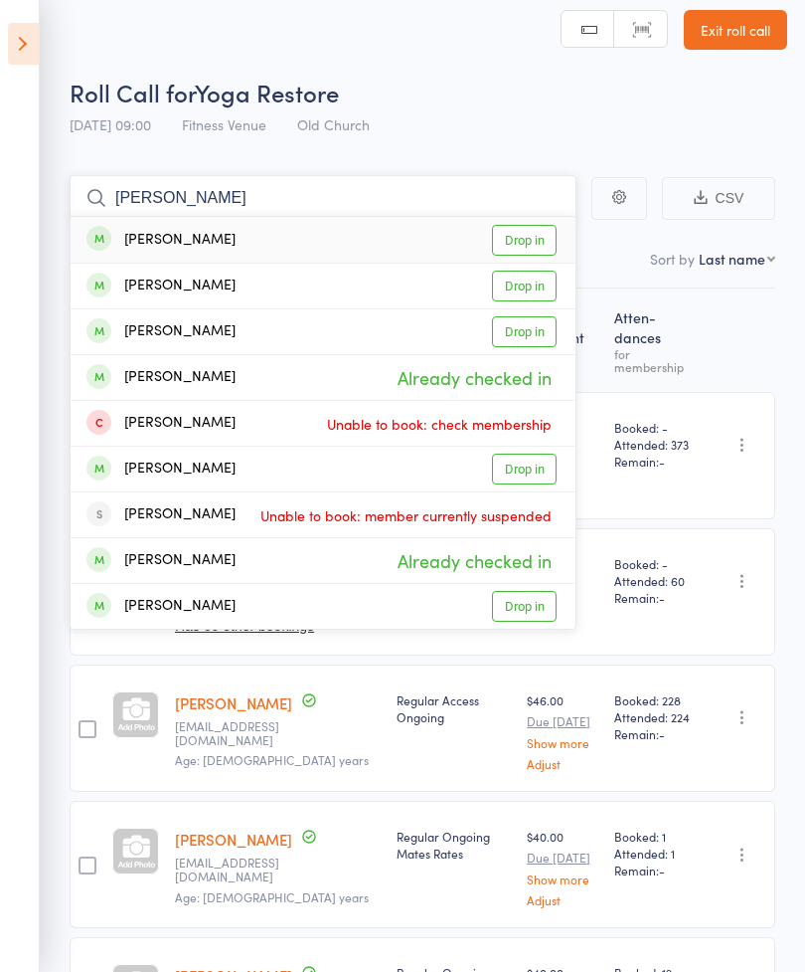
type input "[PERSON_NAME]"
click at [525, 235] on link "Drop in" at bounding box center [524, 240] width 65 height 31
